Goal: Information Seeking & Learning: Find specific fact

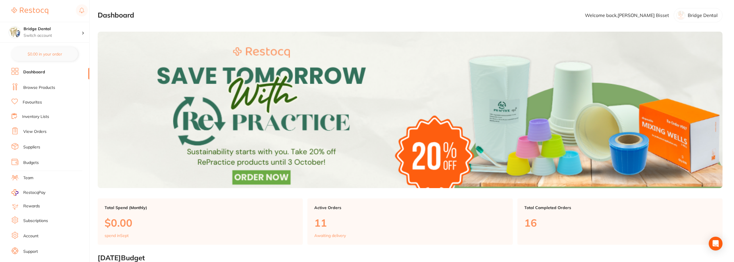
click at [40, 88] on link "Browse Products" at bounding box center [39, 88] width 32 height 6
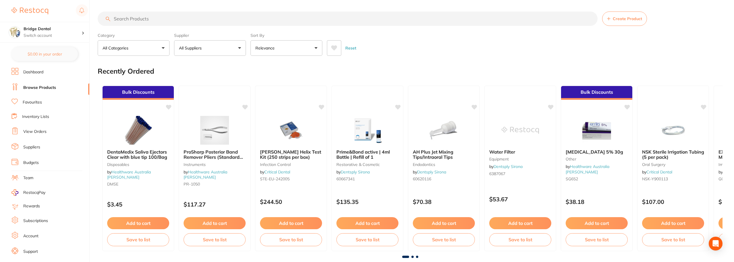
click at [141, 18] on input "search" at bounding box center [348, 18] width 500 height 14
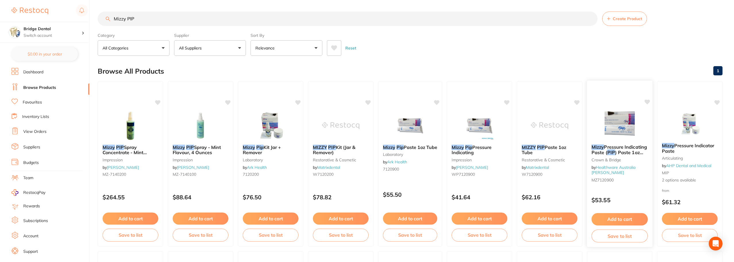
type input "Mizzy PIP"
click at [612, 122] on img at bounding box center [620, 125] width 38 height 29
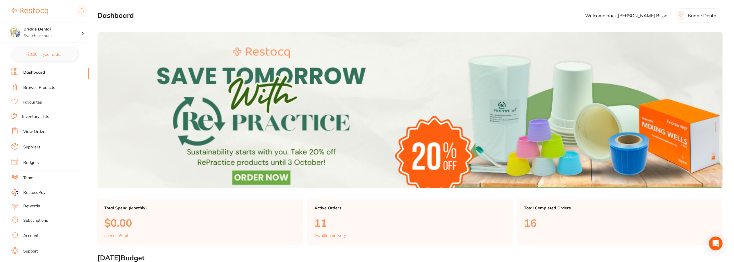
scroll to position [2, 0]
